Goal: Transaction & Acquisition: Purchase product/service

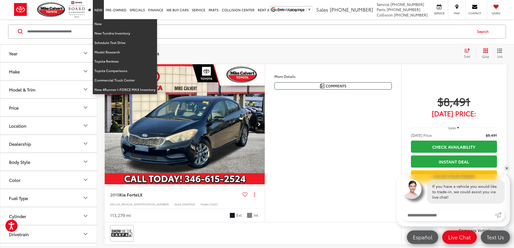
scroll to position [2132, 0]
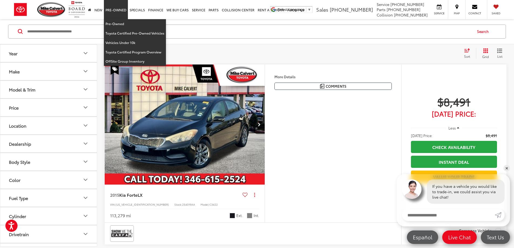
click at [120, 9] on link "Pre-Owned" at bounding box center [116, 9] width 24 height 19
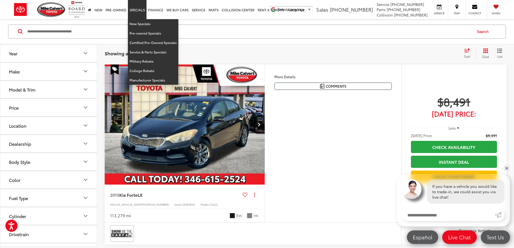
click at [140, 8] on link "Specials" at bounding box center [137, 9] width 19 height 19
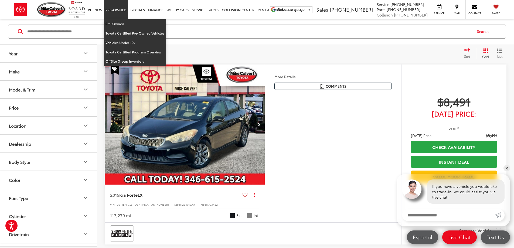
click at [121, 10] on link "Pre-Owned" at bounding box center [116, 9] width 24 height 19
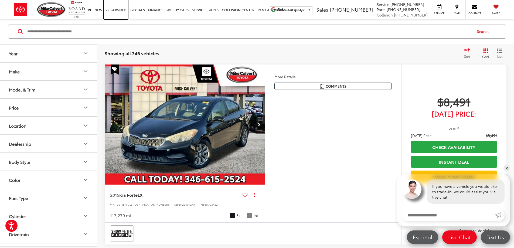
click at [121, 10] on link "Pre-Owned" at bounding box center [116, 9] width 24 height 19
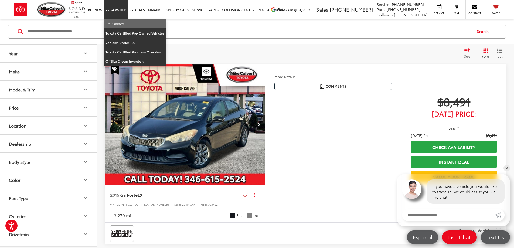
click at [116, 24] on link "Pre-Owned" at bounding box center [135, 23] width 62 height 9
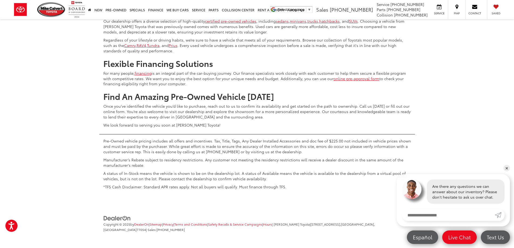
scroll to position [2483, 0]
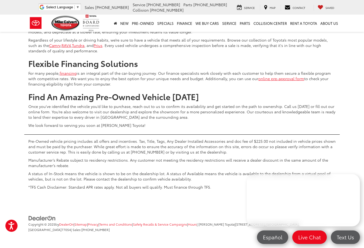
drag, startPoint x: 411, startPoint y: 188, endPoint x: 355, endPoint y: 81, distance: 120.5
click at [355, 81] on div "Trusted Used Toyota Dealership In [GEOGRAPHIC_DATA] At [PERSON_NAME] Toyota, dr…" at bounding box center [182, 87] width 364 height 210
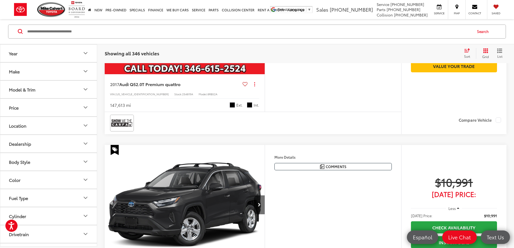
scroll to position [2084, 0]
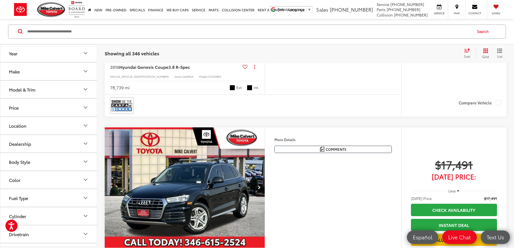
scroll to position [977, 0]
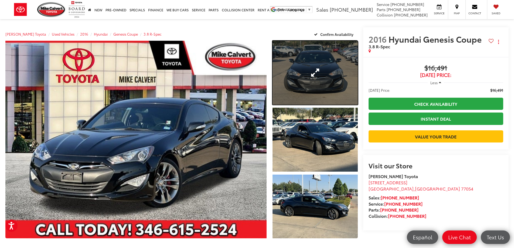
click at [313, 84] on link "Expand Photo 1" at bounding box center [315, 73] width 85 height 64
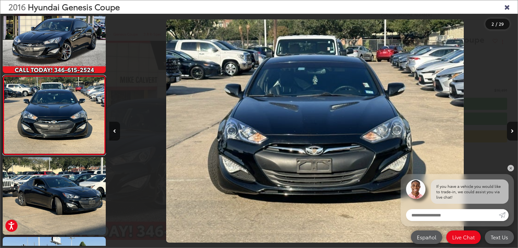
scroll to position [0, 409]
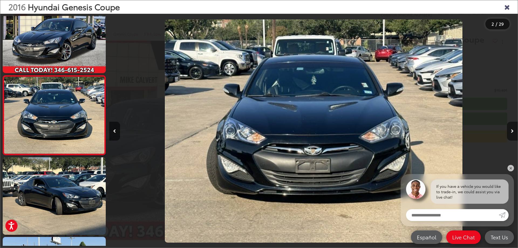
click at [514, 131] on button "Next image" at bounding box center [512, 131] width 11 height 19
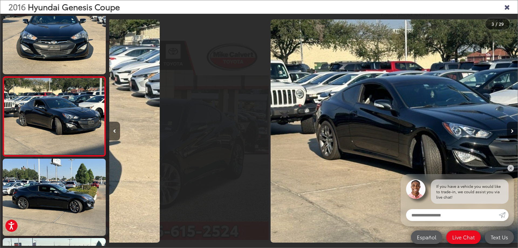
scroll to position [100, 0]
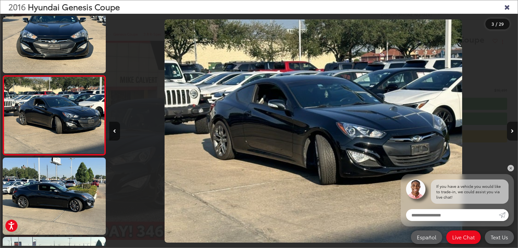
click at [514, 131] on button "Next image" at bounding box center [512, 131] width 11 height 19
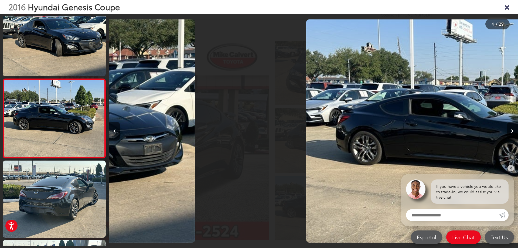
scroll to position [179, 0]
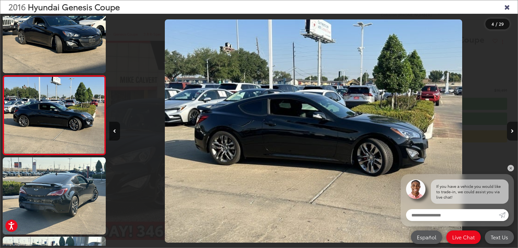
click at [514, 131] on button "Next image" at bounding box center [512, 131] width 11 height 19
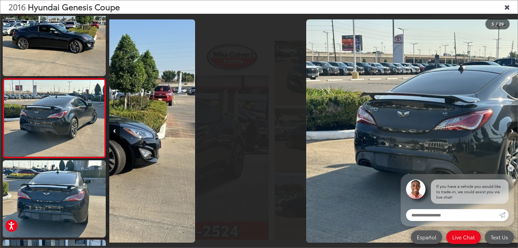
scroll to position [259, 0]
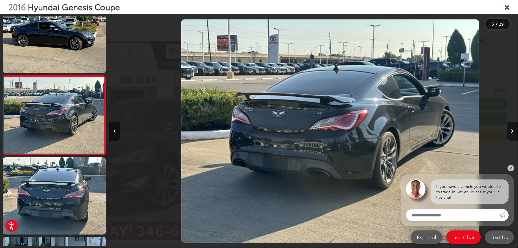
click at [514, 131] on button "Next image" at bounding box center [512, 131] width 11 height 19
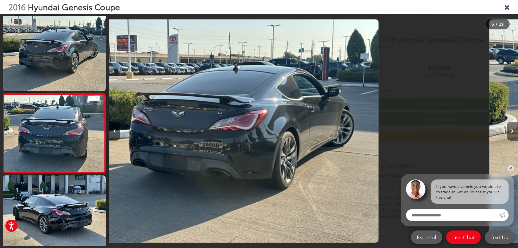
scroll to position [0, 1934]
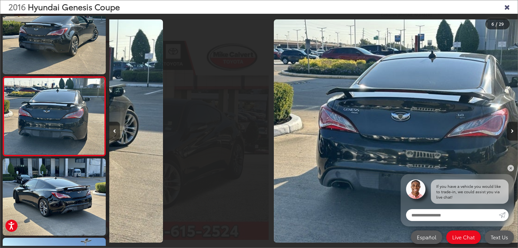
click at [514, 131] on button "Next image" at bounding box center [512, 131] width 11 height 19
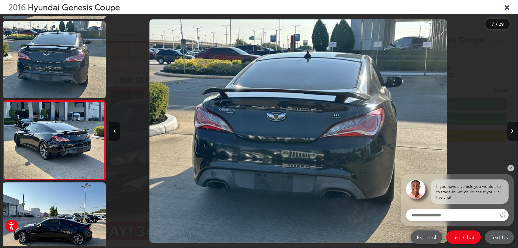
scroll to position [417, 0]
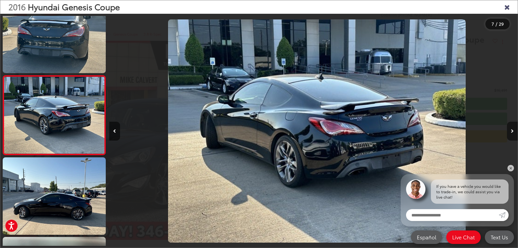
click at [514, 131] on button "Next image" at bounding box center [512, 131] width 11 height 19
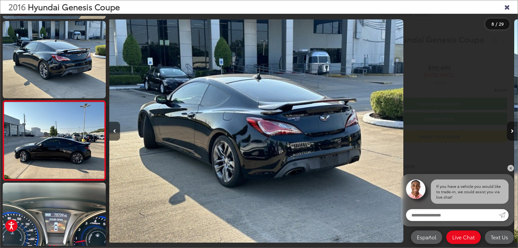
scroll to position [497, 0]
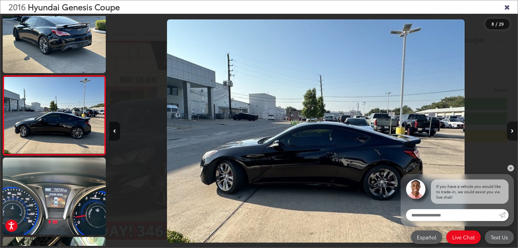
click at [514, 131] on button "Next image" at bounding box center [512, 131] width 11 height 19
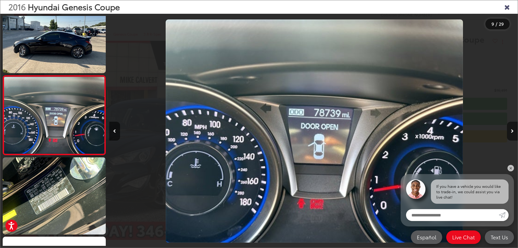
scroll to position [0, 3269]
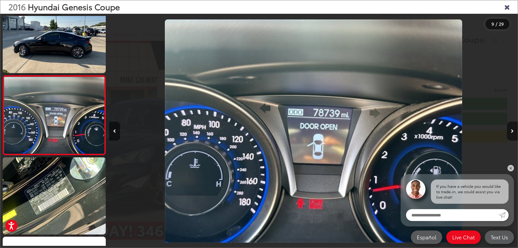
click at [514, 131] on button "Next image" at bounding box center [512, 131] width 11 height 19
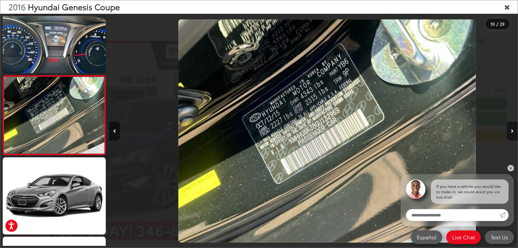
scroll to position [0, 3678]
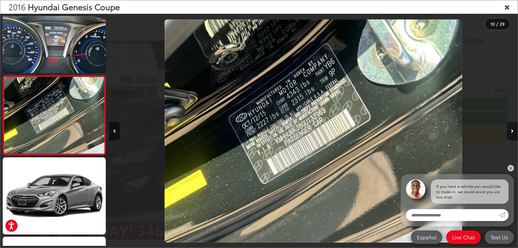
click at [511, 132] on icon "Next image" at bounding box center [512, 131] width 3 height 4
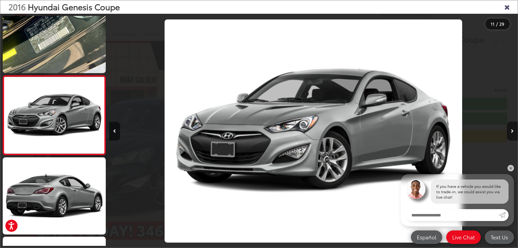
click at [511, 132] on icon "Next image" at bounding box center [512, 131] width 3 height 4
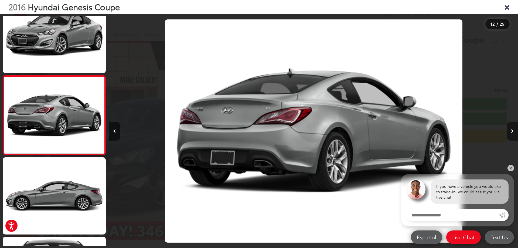
click at [511, 132] on icon "Next image" at bounding box center [512, 131] width 3 height 4
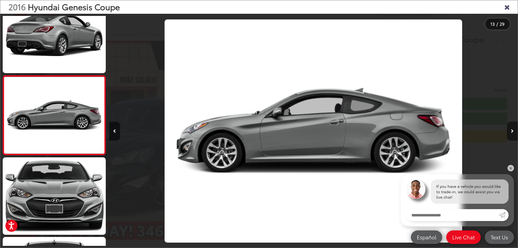
click at [511, 132] on icon "Next image" at bounding box center [512, 131] width 3 height 4
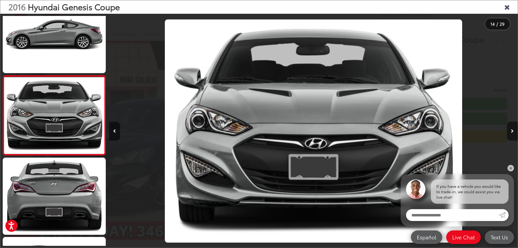
click at [511, 132] on icon "Next image" at bounding box center [512, 131] width 3 height 4
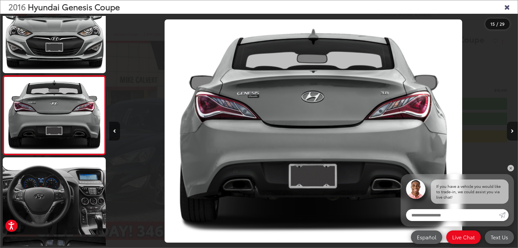
click at [511, 132] on icon "Next image" at bounding box center [512, 131] width 3 height 4
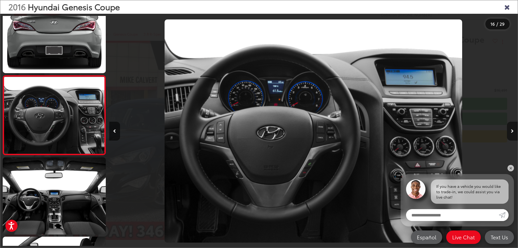
click at [511, 132] on icon "Next image" at bounding box center [512, 131] width 3 height 4
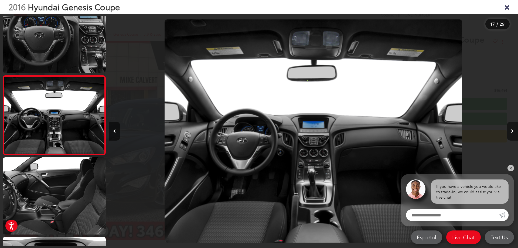
click at [511, 132] on icon "Next image" at bounding box center [512, 131] width 3 height 4
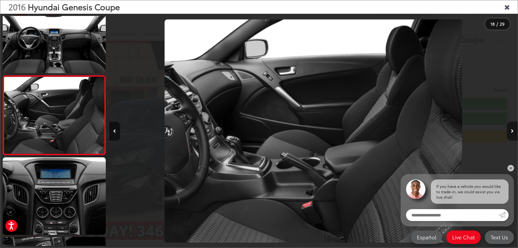
click at [511, 132] on icon "Next image" at bounding box center [512, 131] width 3 height 4
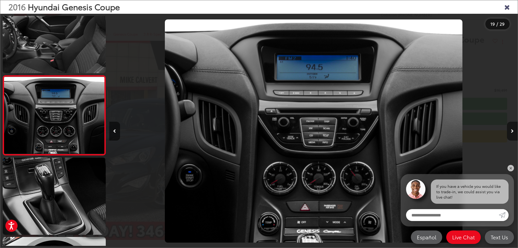
click at [511, 132] on icon "Next image" at bounding box center [512, 131] width 3 height 4
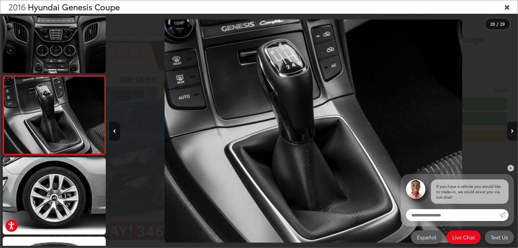
click at [511, 132] on icon "Next image" at bounding box center [512, 131] width 3 height 4
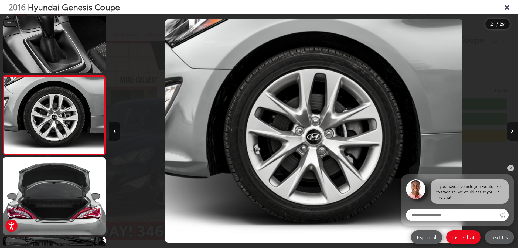
click at [511, 132] on icon "Next image" at bounding box center [512, 131] width 3 height 4
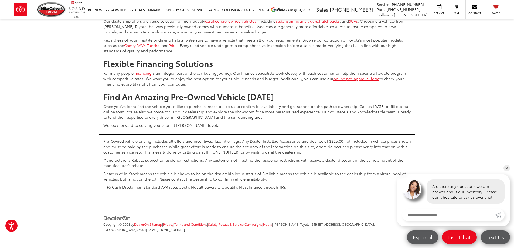
scroll to position [2785, 0]
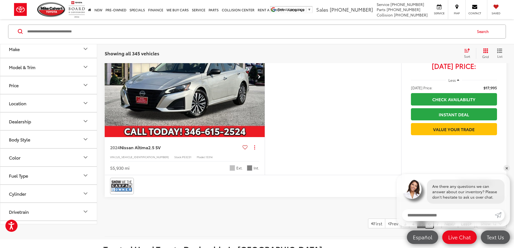
scroll to position [1639, 0]
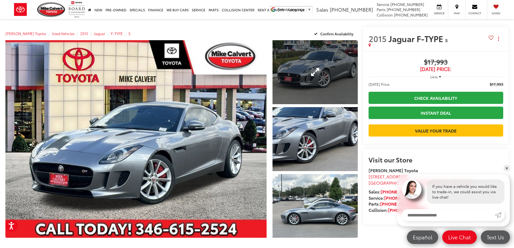
scroll to position [0, 0]
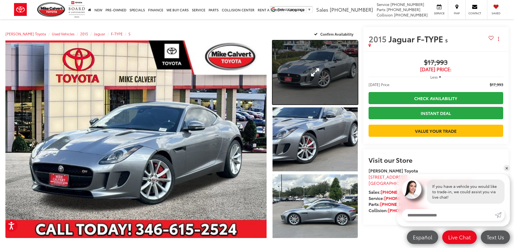
click at [317, 87] on link "Expand Photo 1" at bounding box center [315, 72] width 85 height 64
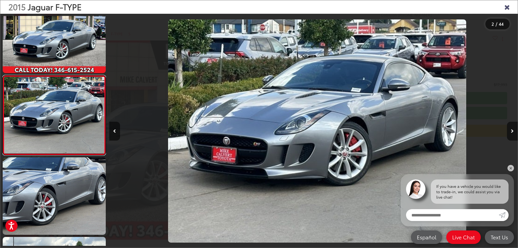
scroll to position [0, 409]
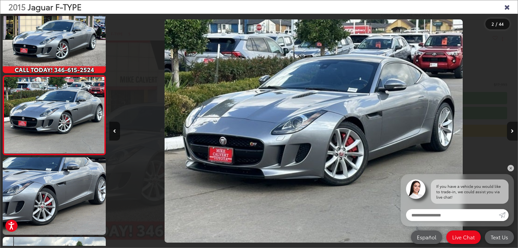
click at [509, 131] on button "Next image" at bounding box center [512, 131] width 11 height 19
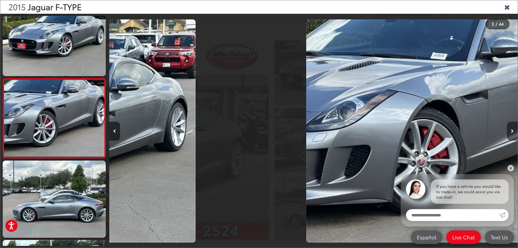
scroll to position [100, 0]
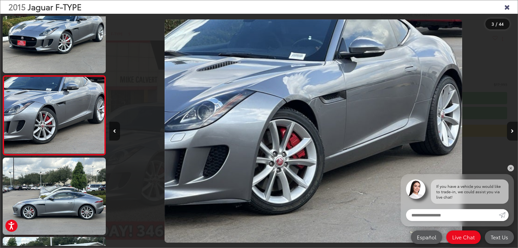
click at [509, 131] on button "Next image" at bounding box center [512, 131] width 11 height 19
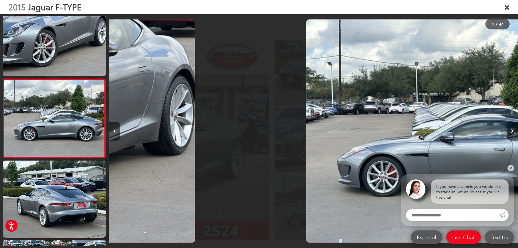
scroll to position [179, 0]
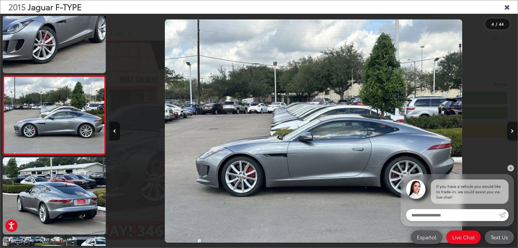
click at [509, 131] on button "Next image" at bounding box center [512, 131] width 11 height 19
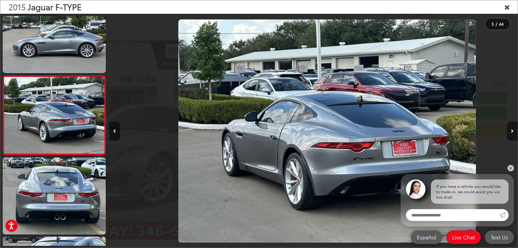
scroll to position [0, 1635]
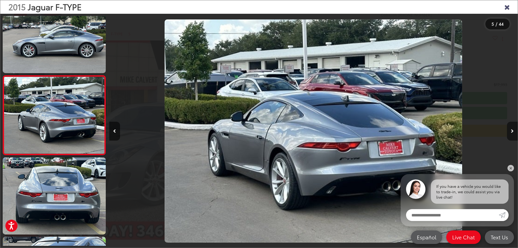
click at [509, 131] on button "Next image" at bounding box center [512, 131] width 11 height 19
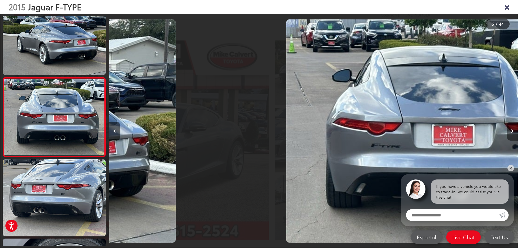
scroll to position [338, 0]
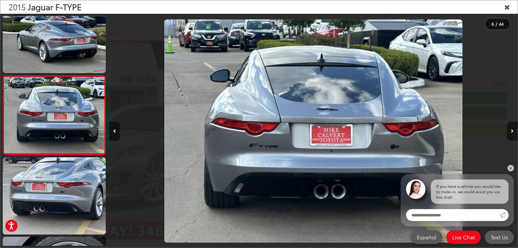
click at [509, 131] on button "Next image" at bounding box center [512, 131] width 11 height 19
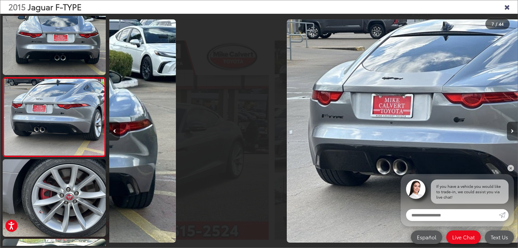
scroll to position [417, 0]
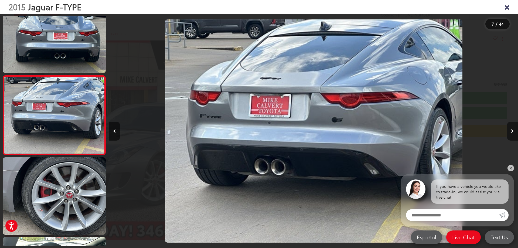
click at [509, 131] on button "Next image" at bounding box center [512, 131] width 11 height 19
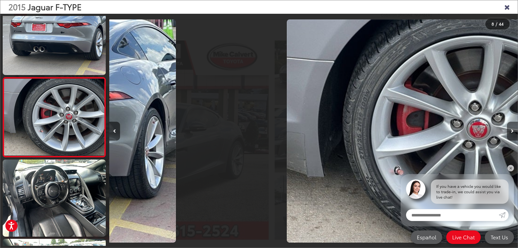
scroll to position [497, 0]
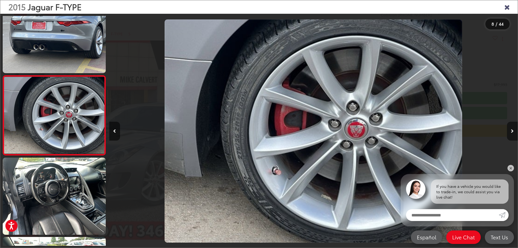
click at [509, 131] on button "Next image" at bounding box center [512, 131] width 11 height 19
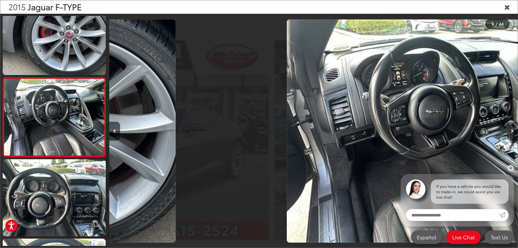
scroll to position [0, 0]
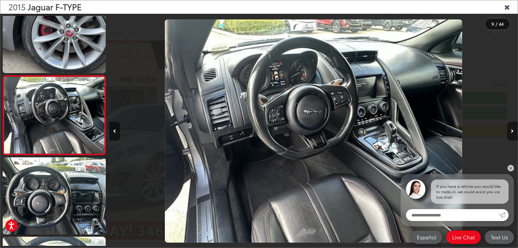
click at [509, 131] on button "Next image" at bounding box center [512, 131] width 11 height 19
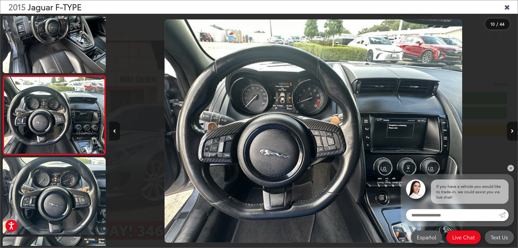
click at [115, 128] on button "Previous image" at bounding box center [114, 131] width 11 height 19
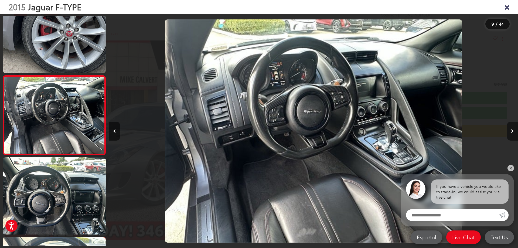
click at [513, 128] on button "Next image" at bounding box center [512, 131] width 11 height 19
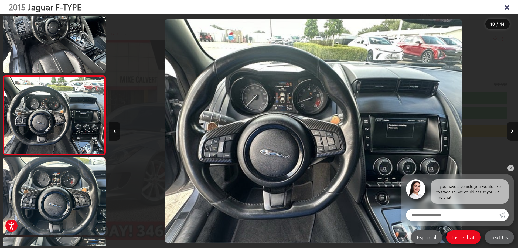
click at [513, 128] on button "Next image" at bounding box center [512, 131] width 11 height 19
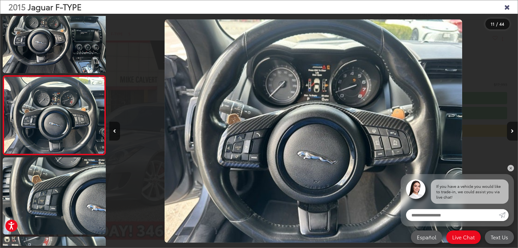
click at [513, 128] on button "Next image" at bounding box center [512, 131] width 11 height 19
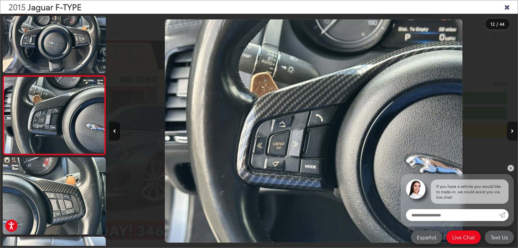
click at [513, 128] on button "Next image" at bounding box center [512, 131] width 11 height 19
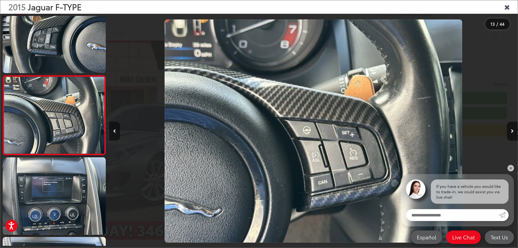
click at [117, 130] on button "Previous image" at bounding box center [114, 131] width 11 height 19
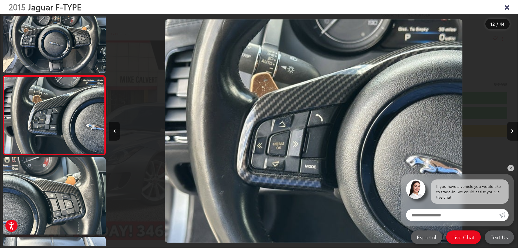
click at [514, 131] on button "Next image" at bounding box center [512, 131] width 11 height 19
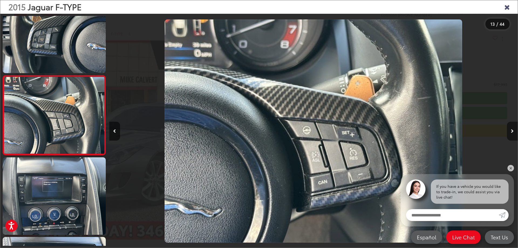
click at [514, 131] on button "Next image" at bounding box center [512, 131] width 11 height 19
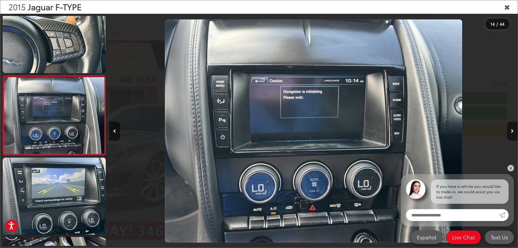
click at [514, 131] on button "Next image" at bounding box center [512, 131] width 11 height 19
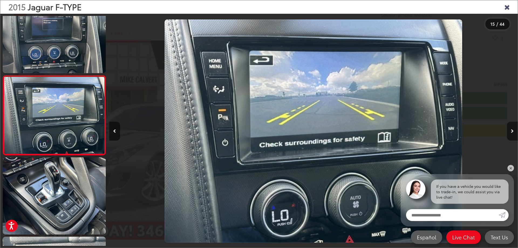
click at [514, 131] on button "Next image" at bounding box center [512, 131] width 11 height 19
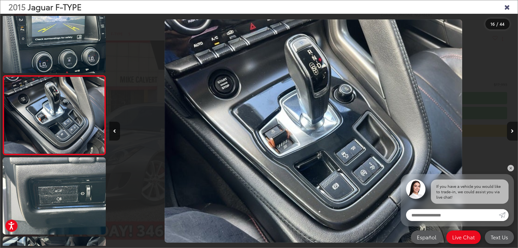
click at [514, 131] on button "Next image" at bounding box center [512, 131] width 11 height 19
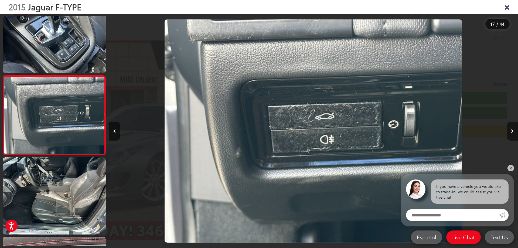
click at [514, 131] on button "Next image" at bounding box center [512, 131] width 11 height 19
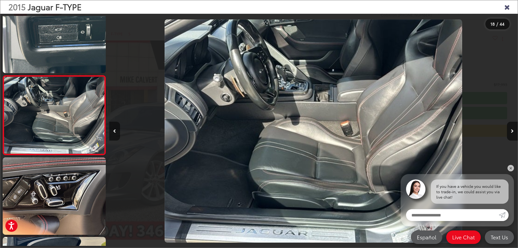
click at [117, 127] on button "Previous image" at bounding box center [114, 131] width 11 height 19
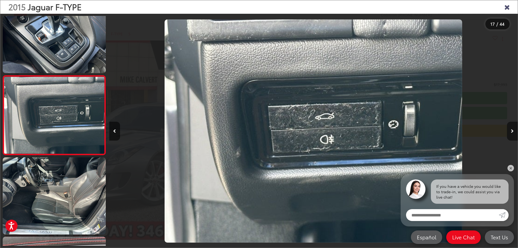
click at [509, 130] on button "Next image" at bounding box center [512, 131] width 11 height 19
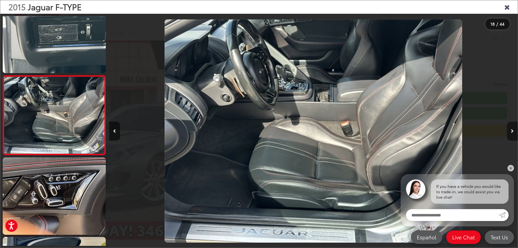
click at [509, 130] on button "Next image" at bounding box center [512, 131] width 11 height 19
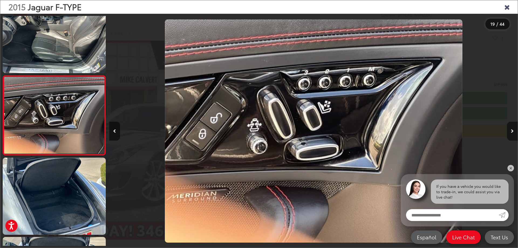
click at [509, 130] on button "Next image" at bounding box center [512, 131] width 11 height 19
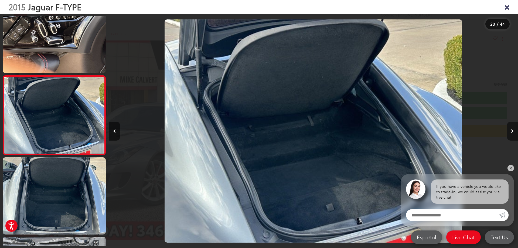
click at [509, 130] on button "Next image" at bounding box center [512, 131] width 11 height 19
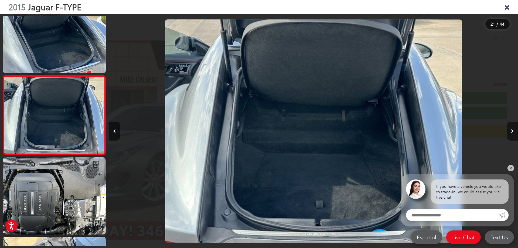
click at [509, 130] on button "Next image" at bounding box center [512, 131] width 11 height 19
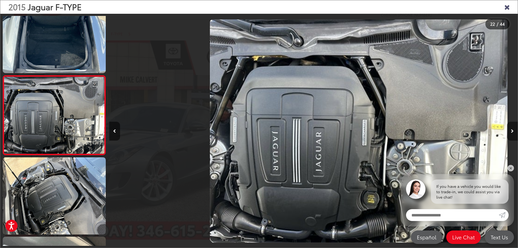
click at [509, 130] on button "Next image" at bounding box center [512, 131] width 11 height 19
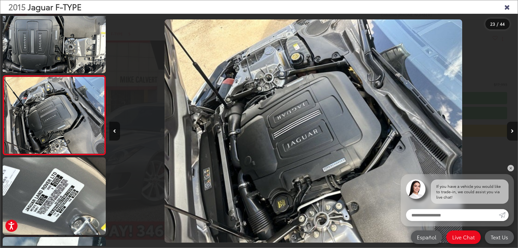
click at [509, 130] on button "Next image" at bounding box center [512, 131] width 11 height 19
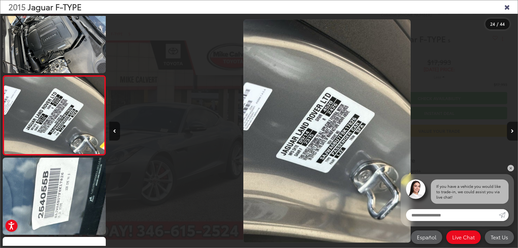
click at [509, 130] on button "Next image" at bounding box center [512, 131] width 11 height 19
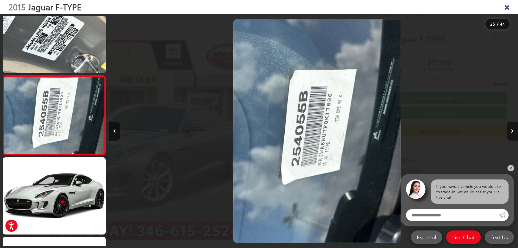
click at [509, 130] on button "Next image" at bounding box center [512, 131] width 11 height 19
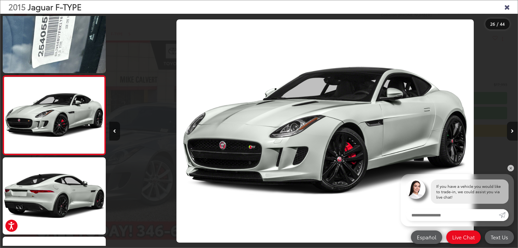
click at [509, 130] on button "Next image" at bounding box center [512, 131] width 11 height 19
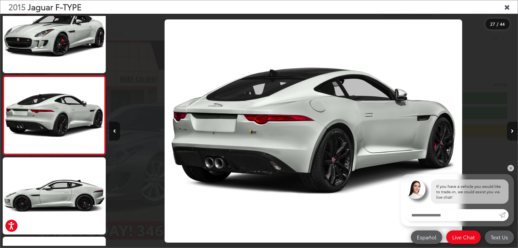
click at [509, 130] on button "Next image" at bounding box center [512, 131] width 11 height 19
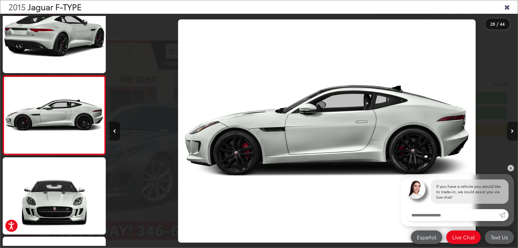
click at [509, 130] on button "Next image" at bounding box center [512, 131] width 11 height 19
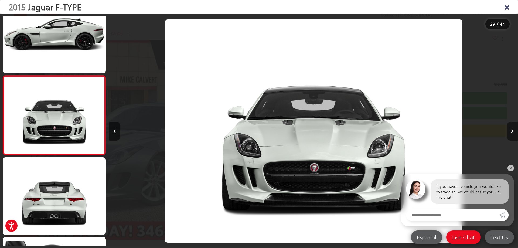
click at [509, 130] on button "Next image" at bounding box center [512, 131] width 11 height 19
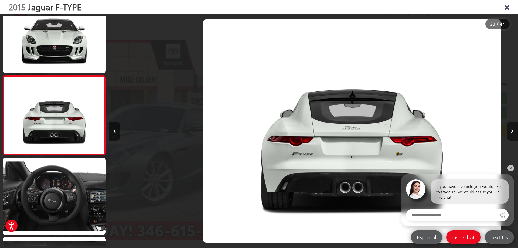
click at [509, 130] on button "Next image" at bounding box center [512, 131] width 11 height 19
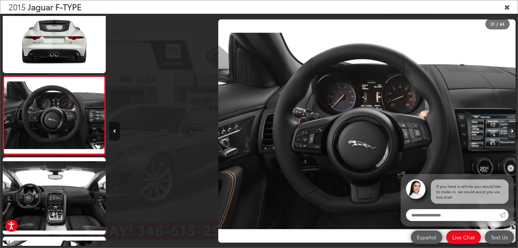
click at [509, 130] on button "Next image" at bounding box center [512, 131] width 11 height 19
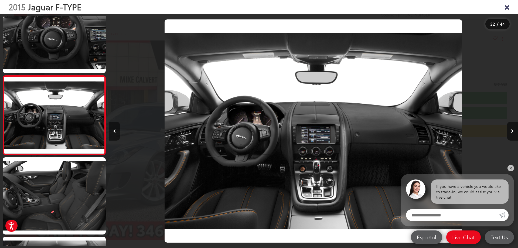
click at [114, 130] on icon "Previous image" at bounding box center [114, 131] width 3 height 4
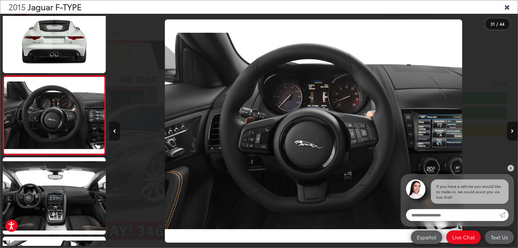
click at [114, 130] on icon "Previous image" at bounding box center [114, 131] width 3 height 4
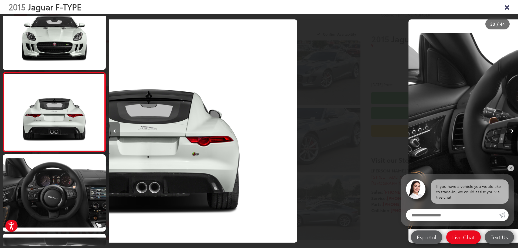
click at [114, 130] on icon "Previous image" at bounding box center [114, 131] width 3 height 4
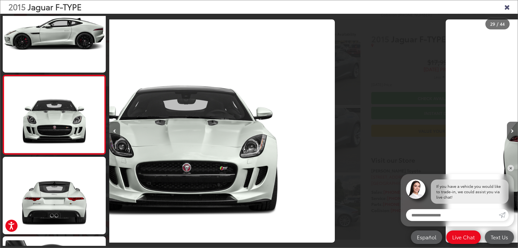
click at [114, 130] on icon "Previous image" at bounding box center [114, 131] width 3 height 4
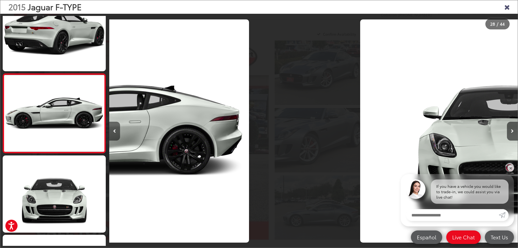
click at [114, 130] on icon "Previous image" at bounding box center [114, 131] width 3 height 4
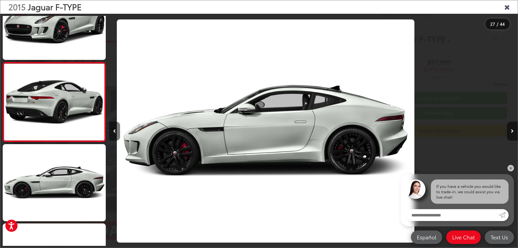
click at [114, 130] on icon "Previous image" at bounding box center [114, 131] width 3 height 4
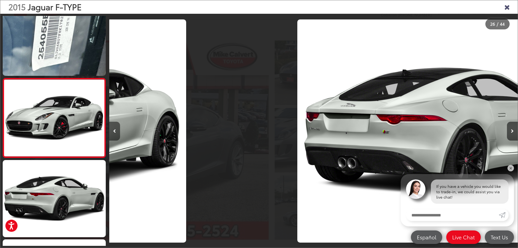
click at [114, 130] on icon "Previous image" at bounding box center [114, 131] width 3 height 4
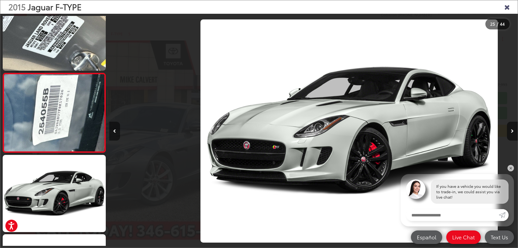
click at [114, 130] on icon "Previous image" at bounding box center [114, 131] width 3 height 4
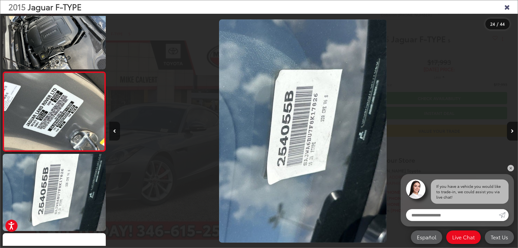
click at [114, 130] on icon "Previous image" at bounding box center [114, 131] width 3 height 4
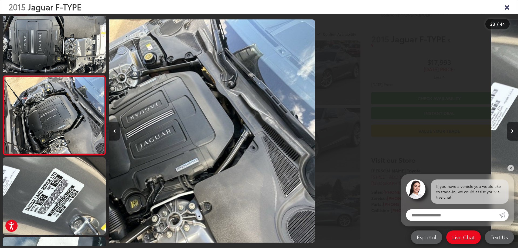
click at [114, 130] on icon "Previous image" at bounding box center [114, 131] width 3 height 4
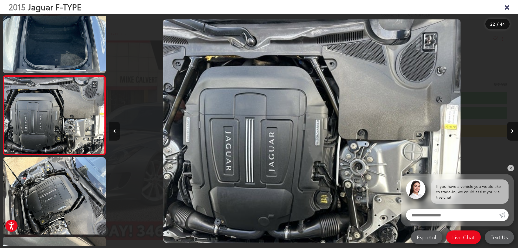
click at [114, 130] on icon "Previous image" at bounding box center [114, 131] width 3 height 4
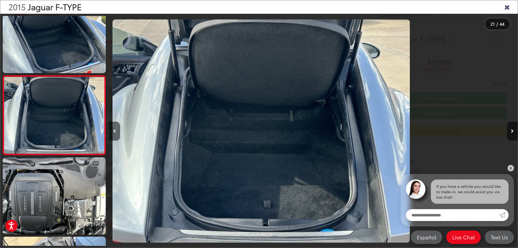
click at [114, 130] on icon "Previous image" at bounding box center [114, 131] width 3 height 4
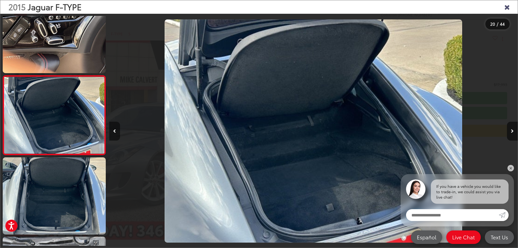
click at [114, 130] on icon "Previous image" at bounding box center [114, 131] width 3 height 4
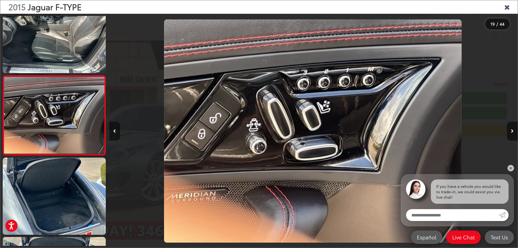
click at [114, 130] on icon "Previous image" at bounding box center [114, 131] width 3 height 4
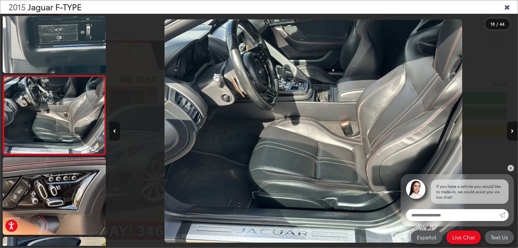
click at [114, 130] on icon "Previous image" at bounding box center [114, 131] width 3 height 4
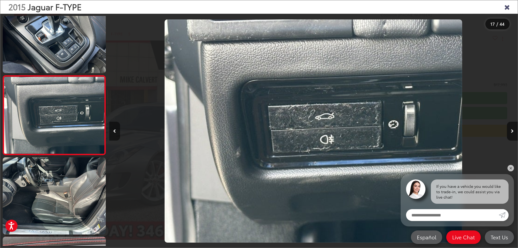
click at [114, 130] on icon "Previous image" at bounding box center [114, 131] width 3 height 4
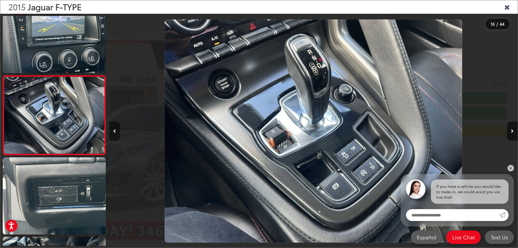
click at [114, 130] on icon "Previous image" at bounding box center [114, 131] width 3 height 4
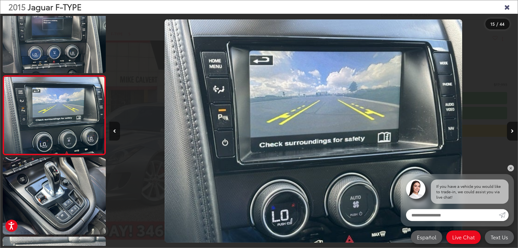
click at [114, 130] on icon "Previous image" at bounding box center [114, 131] width 3 height 4
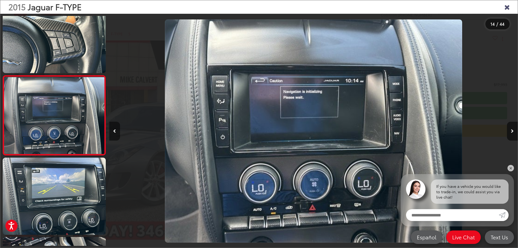
click at [114, 130] on icon "Previous image" at bounding box center [114, 131] width 3 height 4
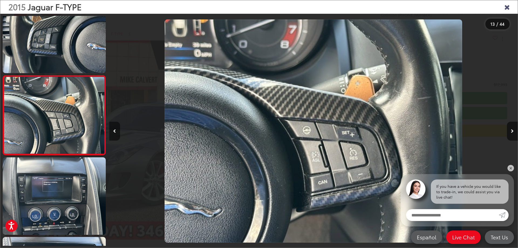
click at [114, 130] on icon "Previous image" at bounding box center [114, 131] width 3 height 4
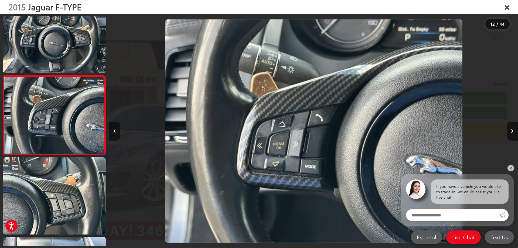
click at [114, 130] on icon "Previous image" at bounding box center [114, 131] width 3 height 4
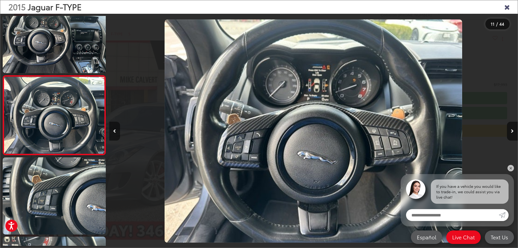
click at [114, 130] on icon "Previous image" at bounding box center [114, 131] width 3 height 4
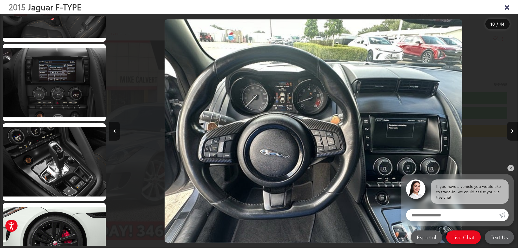
click at [509, 132] on button "Next image" at bounding box center [512, 131] width 11 height 19
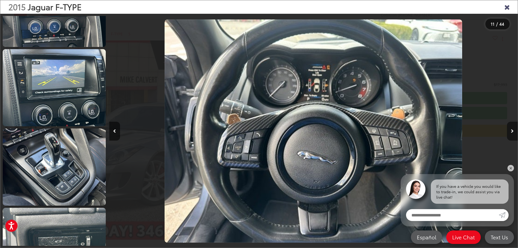
click at [509, 132] on button "Next image" at bounding box center [512, 131] width 11 height 19
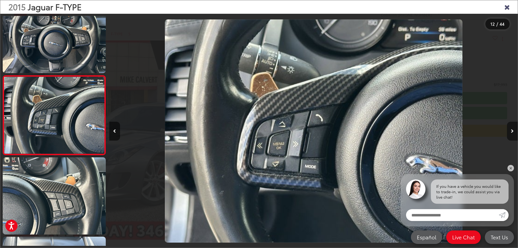
click at [509, 132] on button "Next image" at bounding box center [512, 131] width 11 height 19
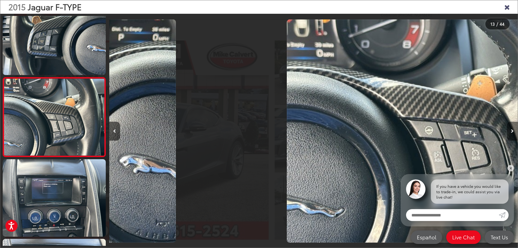
click at [509, 132] on button "Next image" at bounding box center [512, 131] width 11 height 19
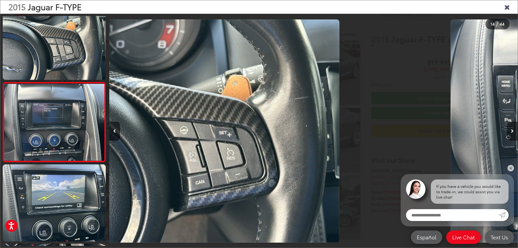
click at [509, 132] on button "Next image" at bounding box center [512, 131] width 11 height 19
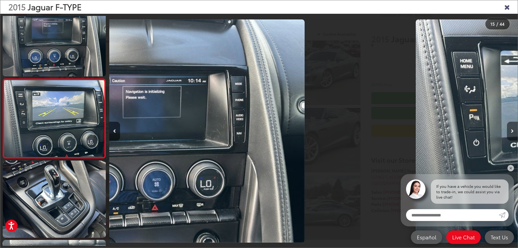
click at [509, 132] on button "Next image" at bounding box center [512, 131] width 11 height 19
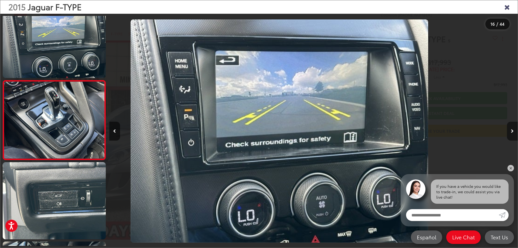
click at [509, 132] on button "Next image" at bounding box center [512, 131] width 11 height 19
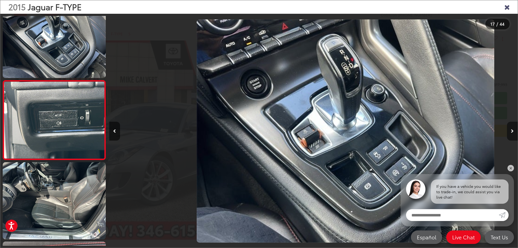
click at [509, 132] on button "Next image" at bounding box center [512, 131] width 11 height 19
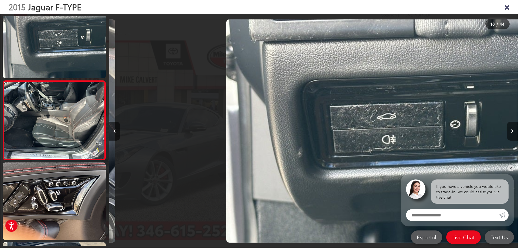
click at [509, 132] on button "Next image" at bounding box center [512, 131] width 11 height 19
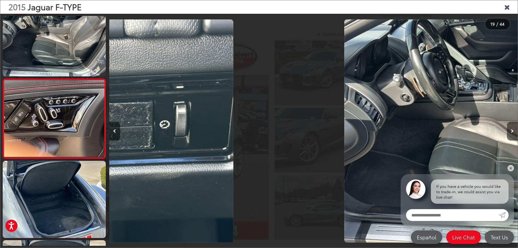
click at [509, 132] on button "Next image" at bounding box center [512, 131] width 11 height 19
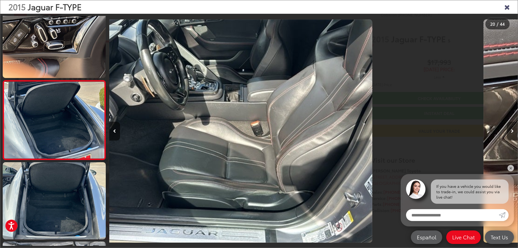
click at [509, 132] on button "Next image" at bounding box center [512, 131] width 11 height 19
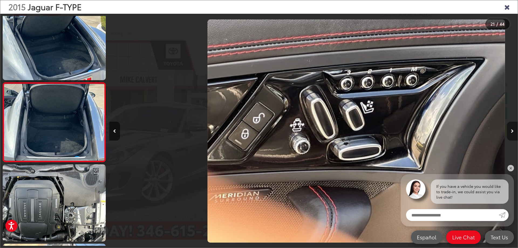
click at [509, 132] on button "Next image" at bounding box center [512, 131] width 11 height 19
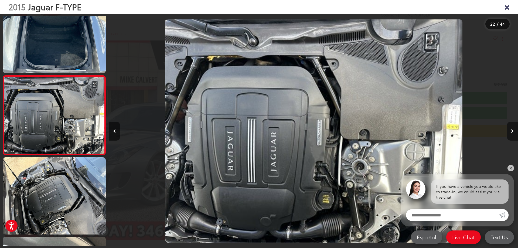
click at [509, 132] on button "Next image" at bounding box center [512, 131] width 11 height 19
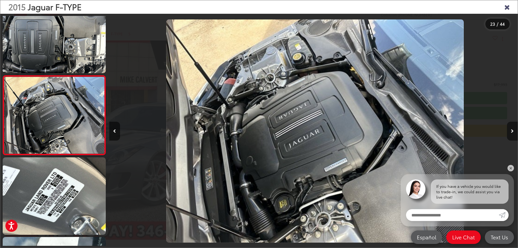
click at [509, 132] on button "Next image" at bounding box center [512, 131] width 11 height 19
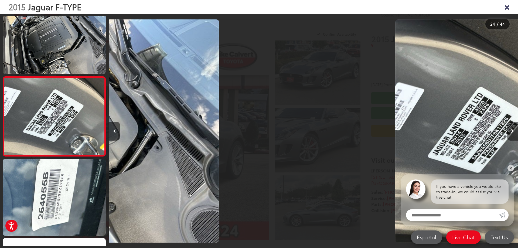
click at [509, 132] on button "Next image" at bounding box center [512, 131] width 11 height 19
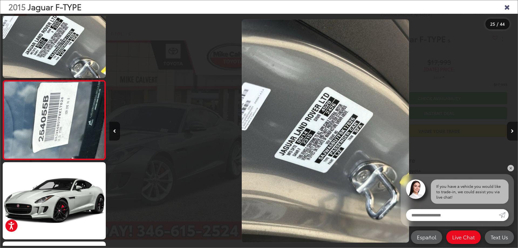
click at [509, 132] on button "Next image" at bounding box center [512, 131] width 11 height 19
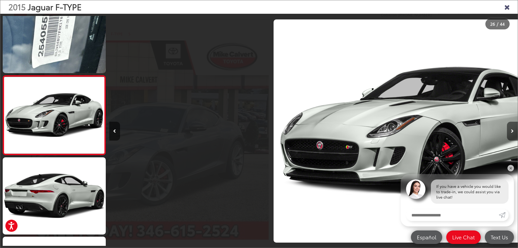
click at [509, 132] on button "Next image" at bounding box center [512, 131] width 11 height 19
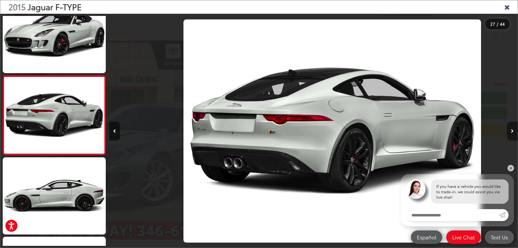
click at [509, 132] on button "Next image" at bounding box center [512, 131] width 11 height 19
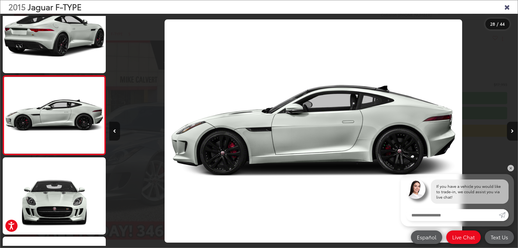
click at [121, 125] on div at bounding box center [160, 131] width 102 height 235
click at [120, 126] on div at bounding box center [160, 131] width 102 height 235
click at [118, 127] on button "Previous image" at bounding box center [114, 131] width 11 height 19
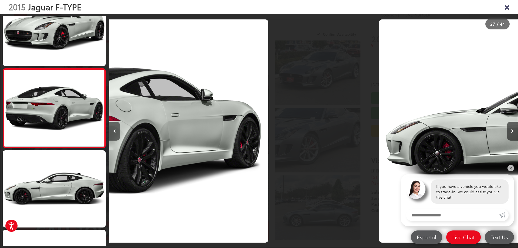
click at [118, 127] on button "Previous image" at bounding box center [114, 131] width 11 height 19
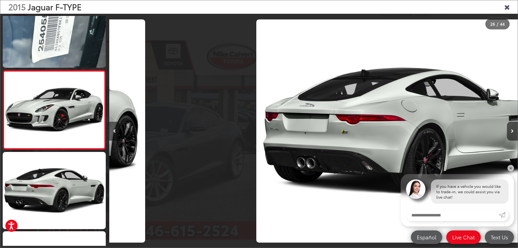
click at [118, 127] on button "Previous image" at bounding box center [114, 131] width 11 height 19
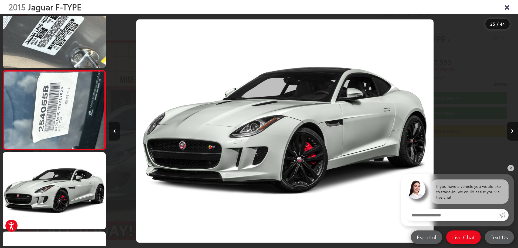
click at [118, 127] on button "Previous image" at bounding box center [114, 131] width 11 height 19
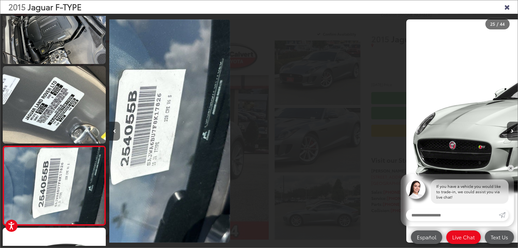
click at [118, 127] on button "Previous image" at bounding box center [114, 131] width 11 height 19
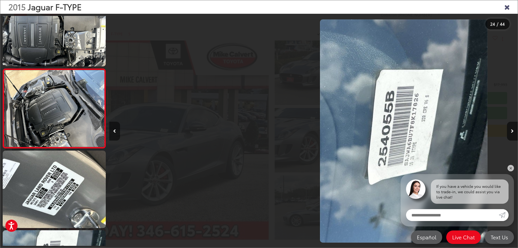
click at [118, 127] on button "Previous image" at bounding box center [114, 131] width 11 height 19
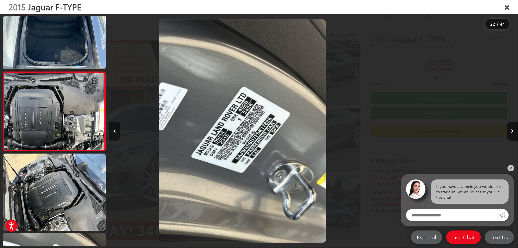
click at [118, 127] on button "Previous image" at bounding box center [114, 131] width 11 height 19
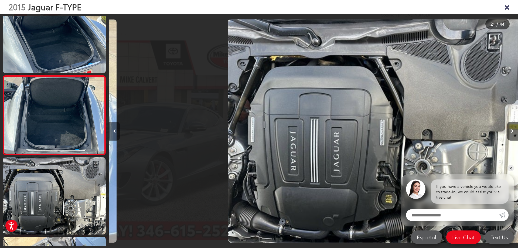
click at [118, 127] on button "Previous image" at bounding box center [114, 131] width 11 height 19
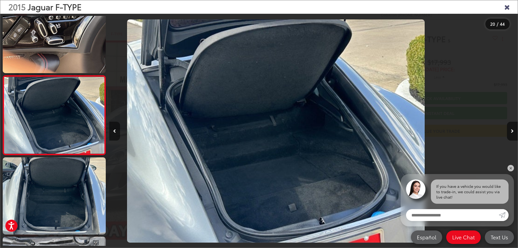
click at [118, 127] on button "Previous image" at bounding box center [114, 131] width 11 height 19
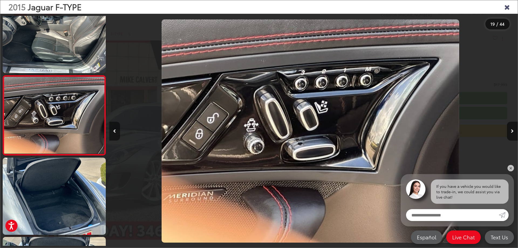
click at [118, 127] on button "Previous image" at bounding box center [114, 131] width 11 height 19
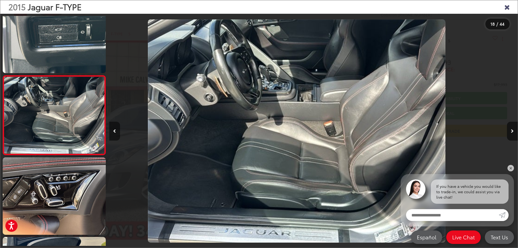
click at [118, 127] on button "Previous image" at bounding box center [114, 131] width 11 height 19
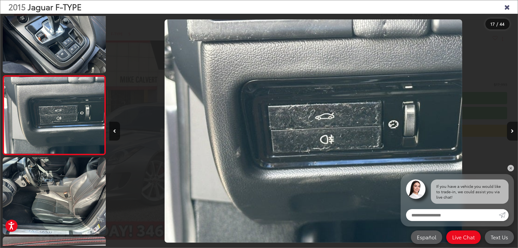
click at [508, 131] on button "Next image" at bounding box center [512, 131] width 11 height 19
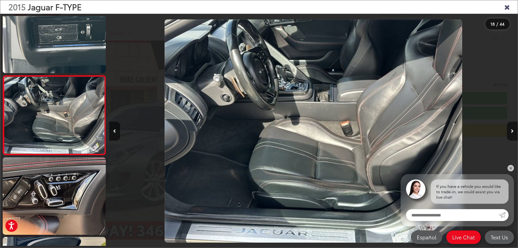
click at [505, 9] on icon "Close gallery" at bounding box center [506, 6] width 5 height 7
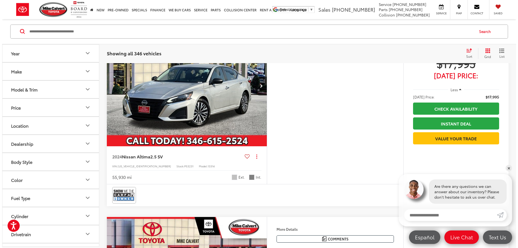
scroll to position [1652, 0]
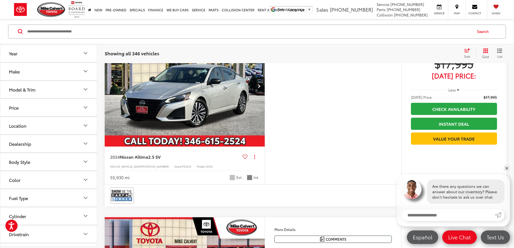
click at [0, 0] on button "More..." at bounding box center [0, 0] width 0 height 0
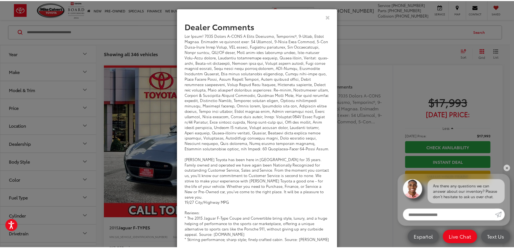
scroll to position [21, 0]
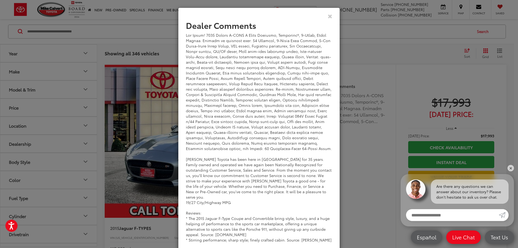
click at [361, 147] on div "Dealer Comments [PERSON_NAME] Toyota has been here in [GEOGRAPHIC_DATA] for 35 …" at bounding box center [259, 124] width 518 height 248
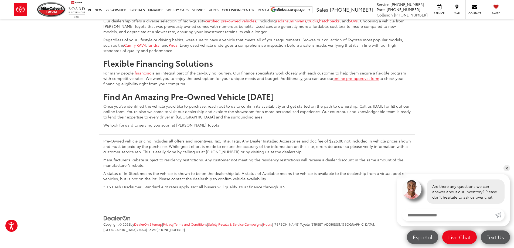
scroll to position [2651, 0]
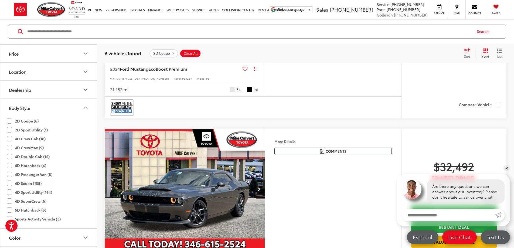
scroll to position [976, 0]
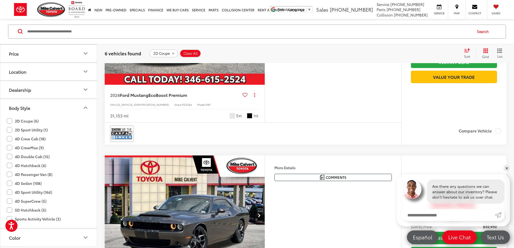
click at [193, 85] on img "2024 Ford Mustang EcoBoost Premium 0" at bounding box center [184, 25] width 161 height 121
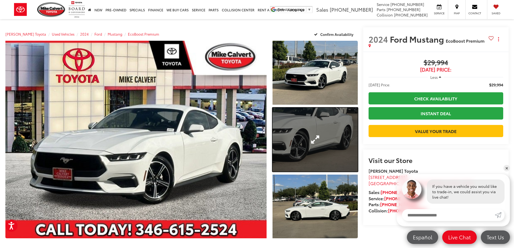
click at [295, 134] on link "Expand Photo 2" at bounding box center [315, 140] width 85 height 64
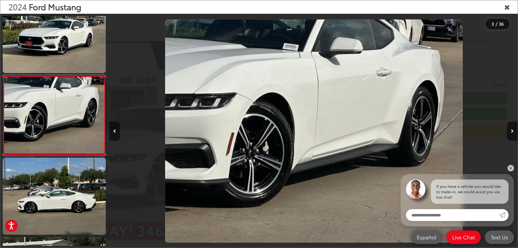
scroll to position [0, 817]
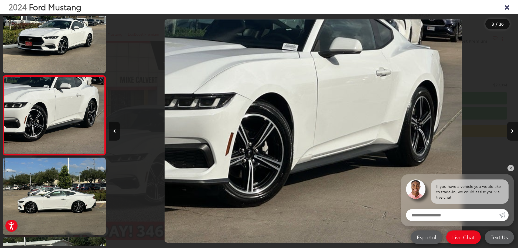
click at [508, 129] on button "Next image" at bounding box center [512, 131] width 11 height 19
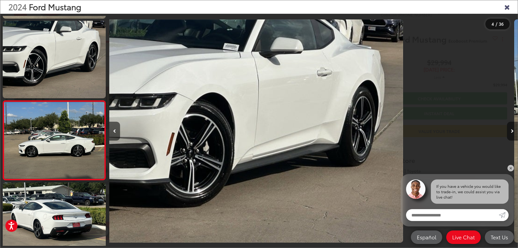
scroll to position [179, 0]
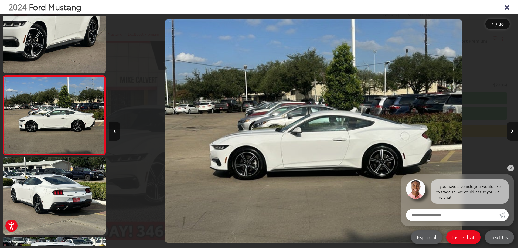
click at [508, 129] on button "Next image" at bounding box center [512, 131] width 11 height 19
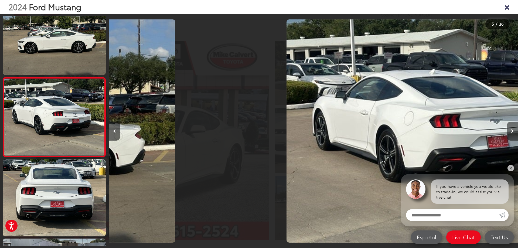
scroll to position [259, 0]
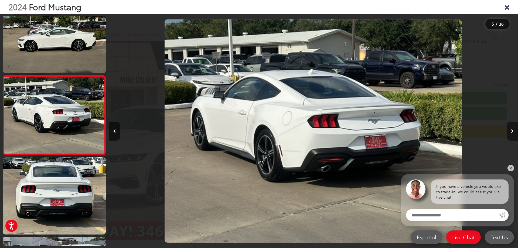
click at [507, 129] on button "Next image" at bounding box center [512, 131] width 11 height 19
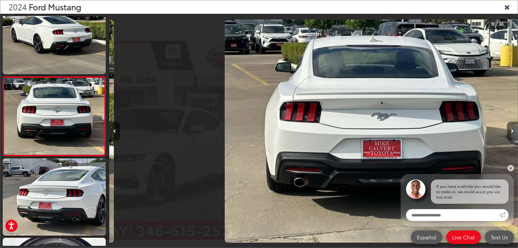
scroll to position [338, 0]
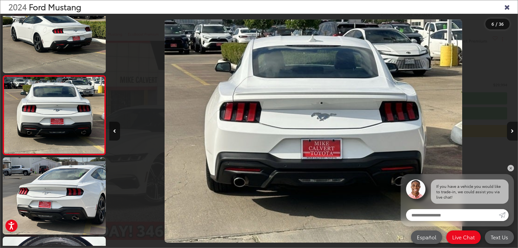
click at [507, 129] on button "Next image" at bounding box center [512, 131] width 11 height 19
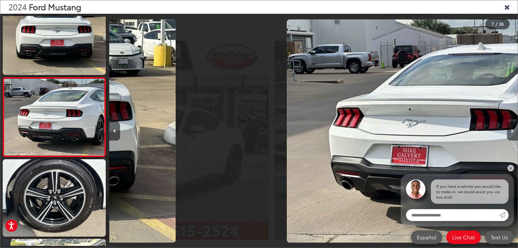
scroll to position [417, 0]
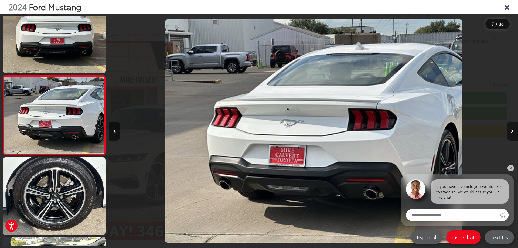
click at [507, 129] on button "Next image" at bounding box center [512, 131] width 11 height 19
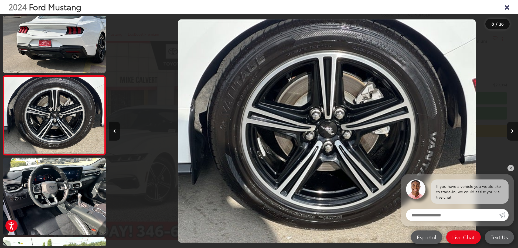
scroll to position [0, 2861]
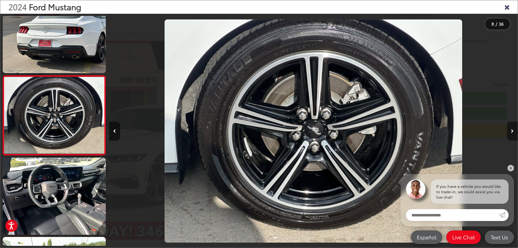
click at [507, 129] on button "Next image" at bounding box center [512, 131] width 11 height 19
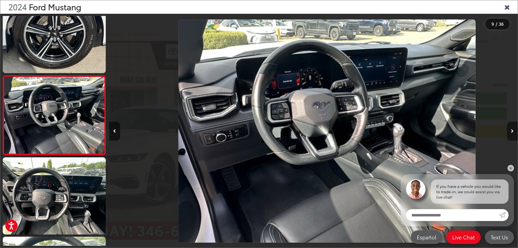
scroll to position [0, 3269]
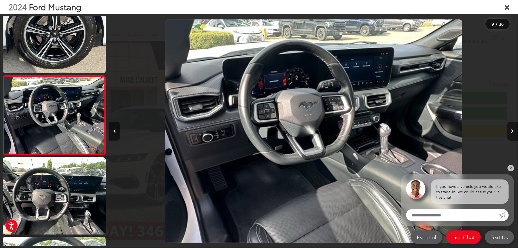
click at [507, 129] on button "Next image" at bounding box center [512, 131] width 11 height 19
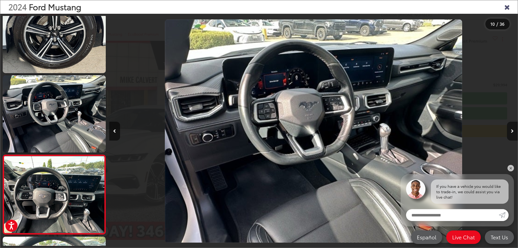
scroll to position [0, 0]
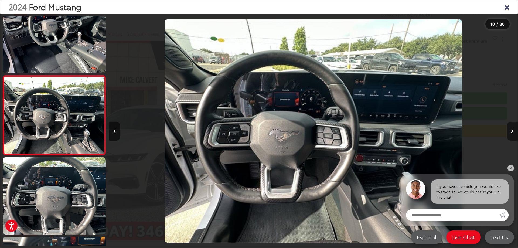
click at [507, 129] on button "Next image" at bounding box center [512, 131] width 11 height 19
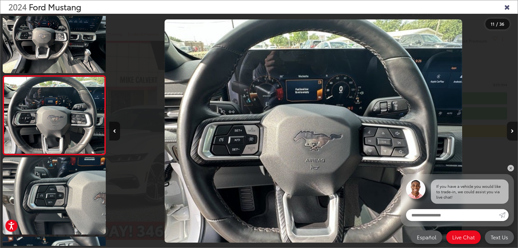
click at [507, 129] on button "Next image" at bounding box center [512, 131] width 11 height 19
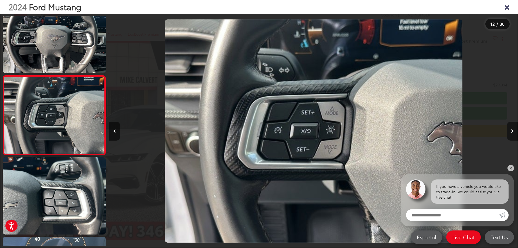
click at [507, 129] on button "Next image" at bounding box center [512, 131] width 11 height 19
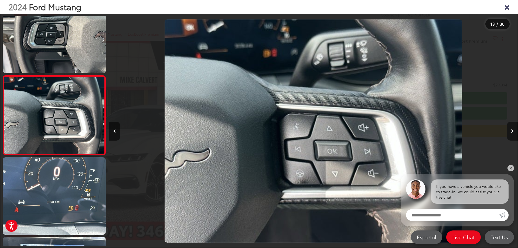
click at [507, 129] on button "Next image" at bounding box center [512, 131] width 11 height 19
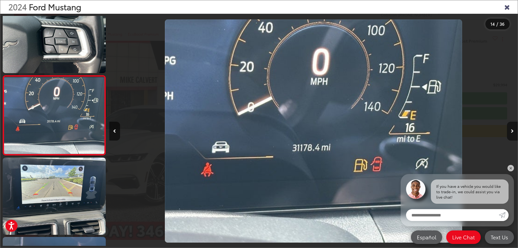
click at [507, 129] on button "Next image" at bounding box center [512, 131] width 11 height 19
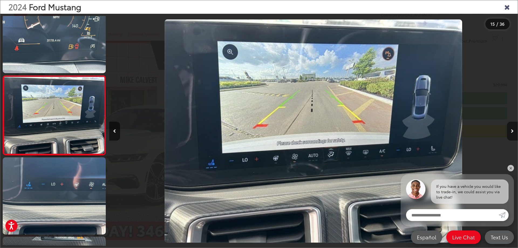
click at [507, 129] on button "Next image" at bounding box center [512, 131] width 11 height 19
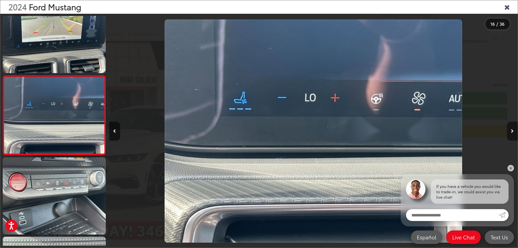
click at [507, 129] on button "Next image" at bounding box center [512, 131] width 11 height 19
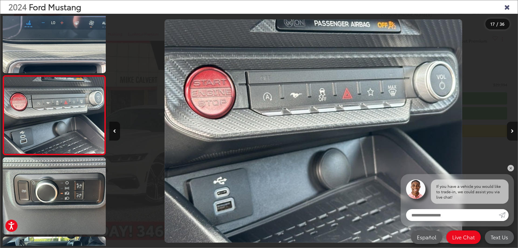
click at [507, 129] on button "Next image" at bounding box center [512, 131] width 11 height 19
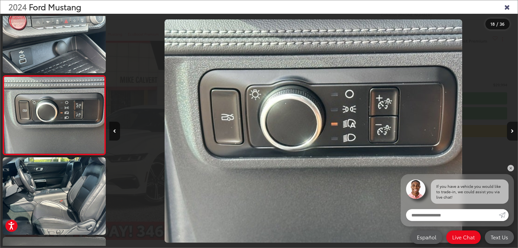
click at [507, 129] on button "Next image" at bounding box center [512, 131] width 11 height 19
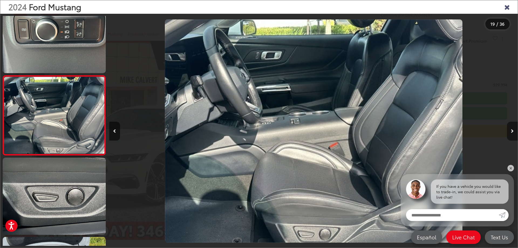
click at [507, 129] on button "Next image" at bounding box center [512, 131] width 11 height 19
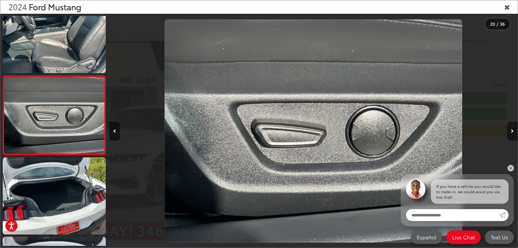
click at [507, 129] on button "Next image" at bounding box center [512, 131] width 11 height 19
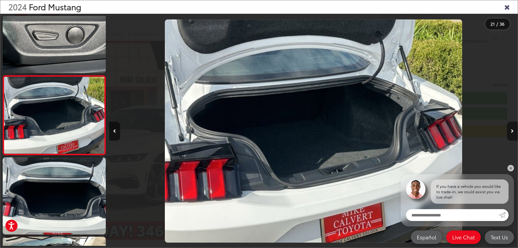
click at [507, 129] on button "Next image" at bounding box center [512, 131] width 11 height 19
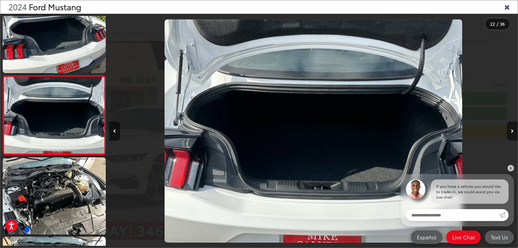
click at [507, 129] on button "Next image" at bounding box center [512, 131] width 11 height 19
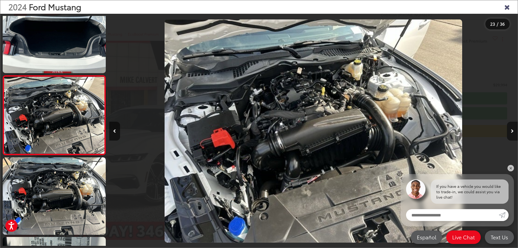
click at [507, 129] on button "Next image" at bounding box center [512, 131] width 11 height 19
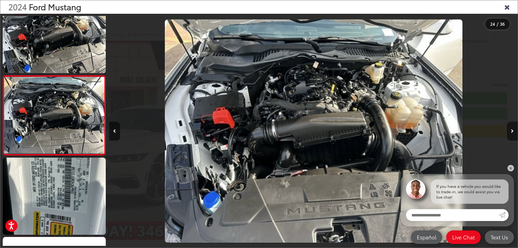
click at [507, 129] on button "Next image" at bounding box center [512, 131] width 11 height 19
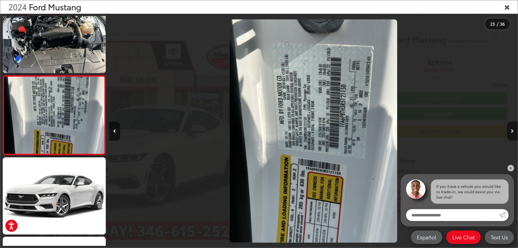
click at [507, 129] on button "Next image" at bounding box center [512, 131] width 11 height 19
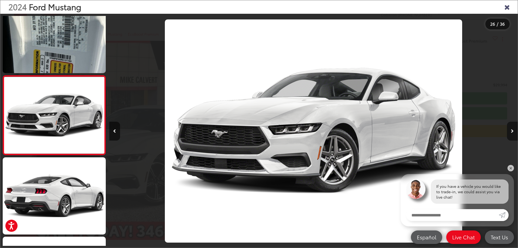
click at [507, 129] on button "Next image" at bounding box center [512, 131] width 11 height 19
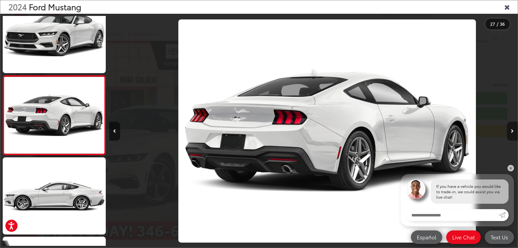
click at [507, 129] on button "Next image" at bounding box center [512, 131] width 11 height 19
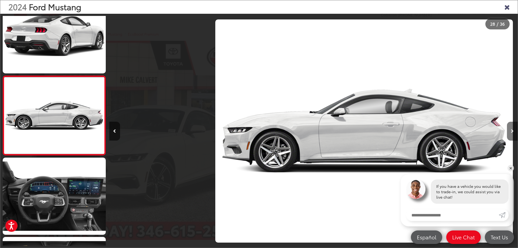
click at [507, 129] on button "Next image" at bounding box center [512, 131] width 11 height 19
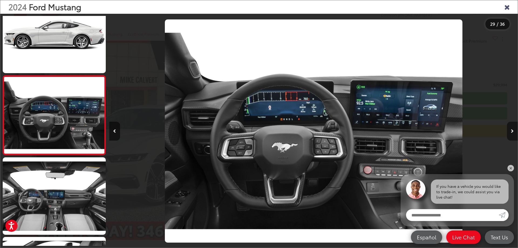
click at [507, 129] on button "Next image" at bounding box center [512, 131] width 11 height 19
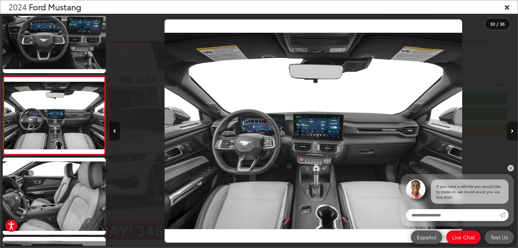
click at [507, 129] on button "Next image" at bounding box center [512, 131] width 11 height 19
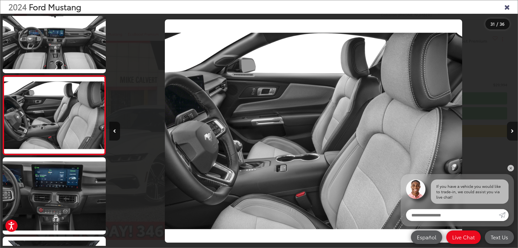
click at [507, 129] on button "Next image" at bounding box center [512, 131] width 11 height 19
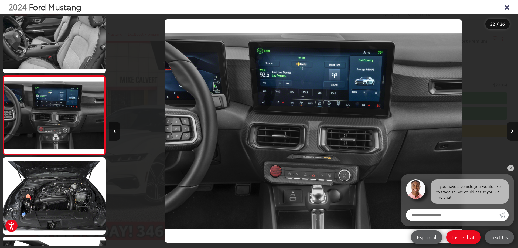
click at [507, 129] on button "Next image" at bounding box center [512, 131] width 11 height 19
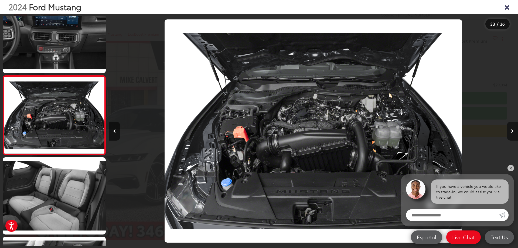
click at [507, 129] on button "Next image" at bounding box center [512, 131] width 11 height 19
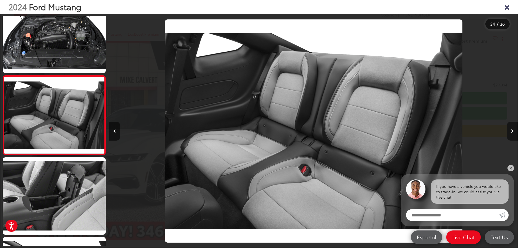
click at [507, 129] on button "Next image" at bounding box center [512, 131] width 11 height 19
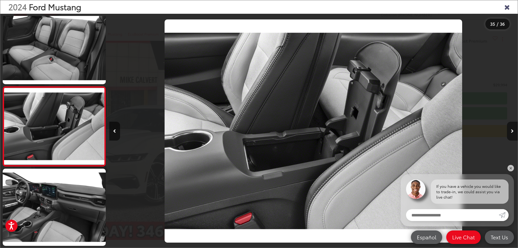
click at [507, 129] on button "Next image" at bounding box center [512, 131] width 11 height 19
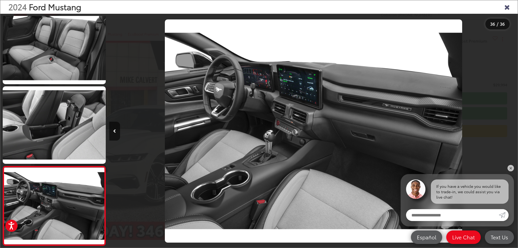
click at [507, 129] on div at bounding box center [467, 131] width 102 height 235
click at [506, 6] on icon "Close gallery" at bounding box center [506, 6] width 5 height 7
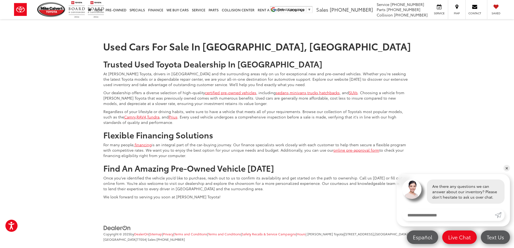
scroll to position [184, 0]
